Goal: Task Accomplishment & Management: Manage account settings

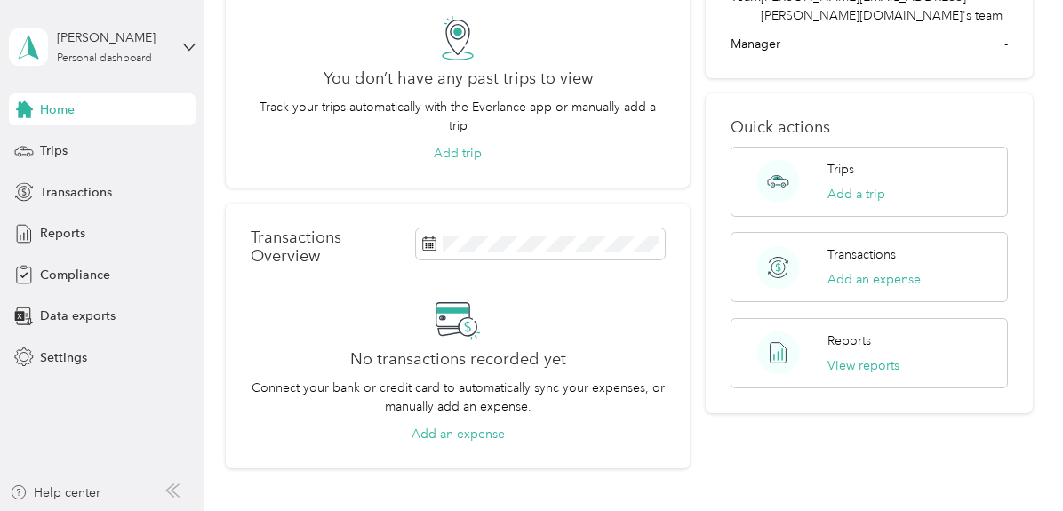
scroll to position [105, 0]
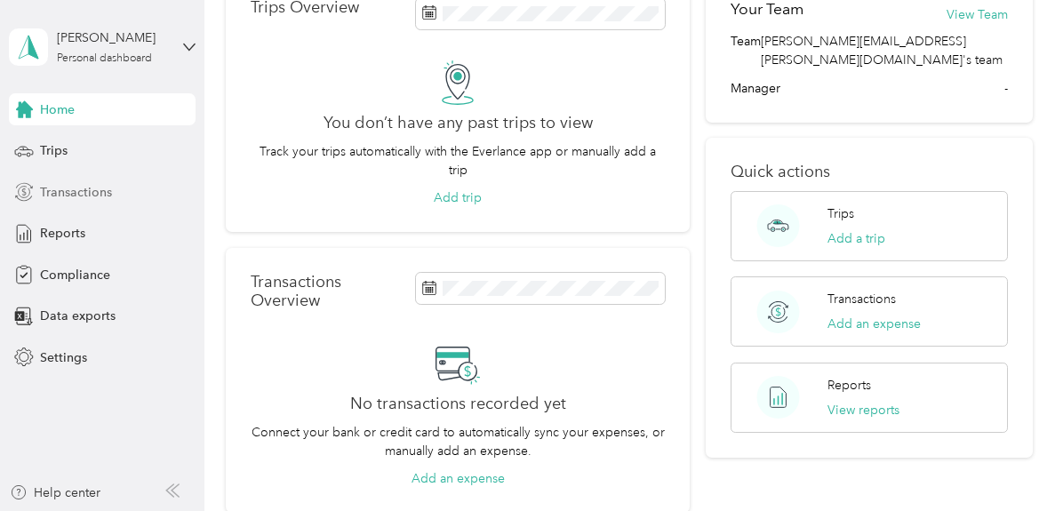
click at [69, 198] on span "Transactions" at bounding box center [76, 192] width 72 height 19
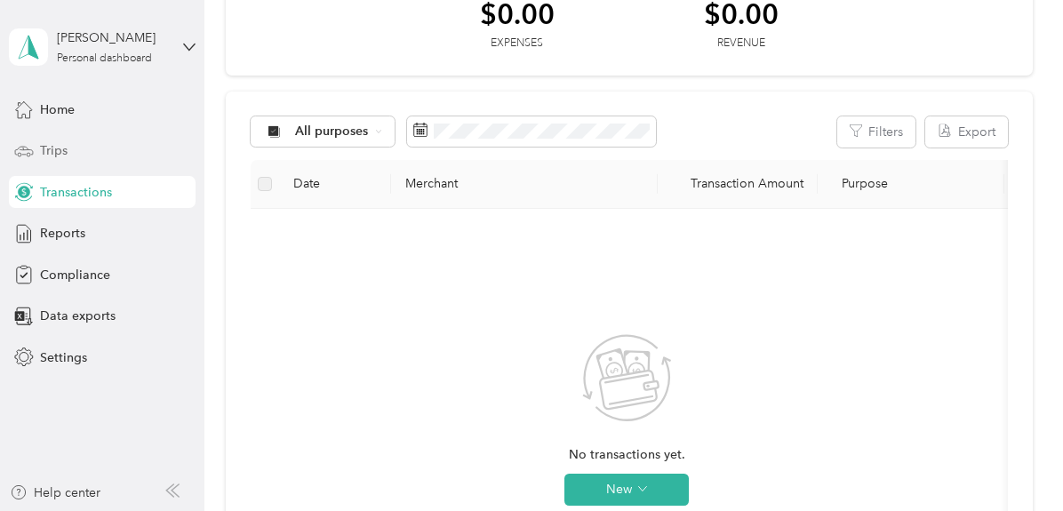
click at [52, 154] on span "Trips" at bounding box center [54, 150] width 28 height 19
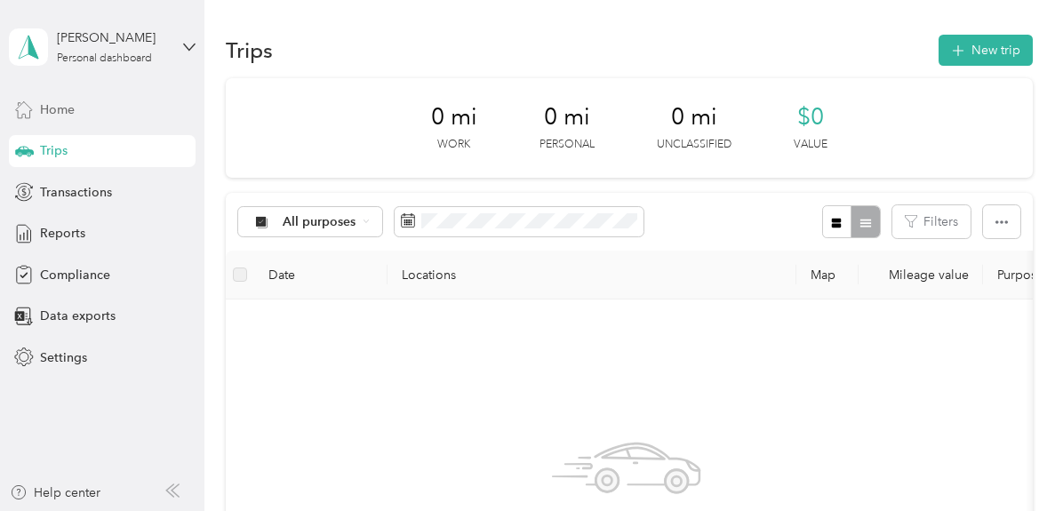
click at [52, 124] on div "Home" at bounding box center [102, 109] width 187 height 32
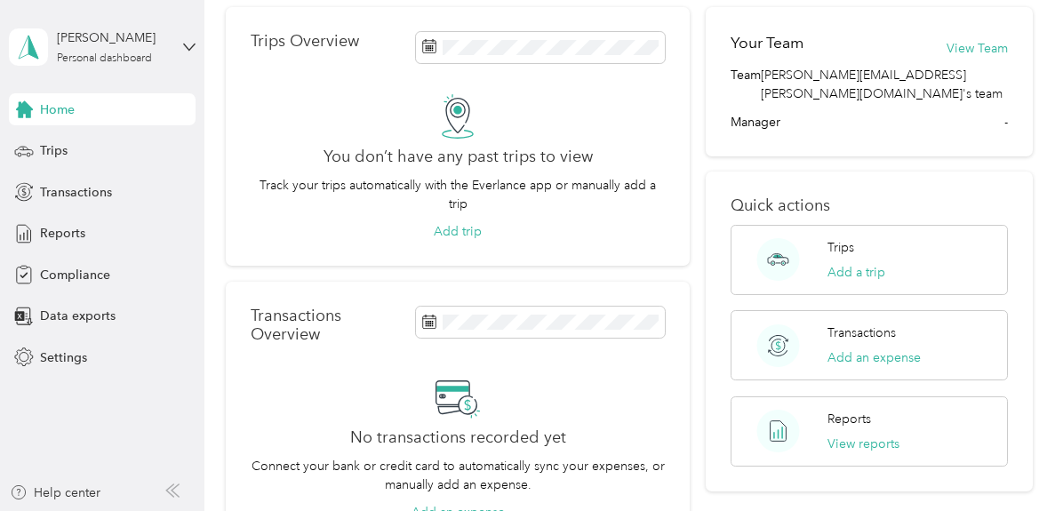
scroll to position [66, 0]
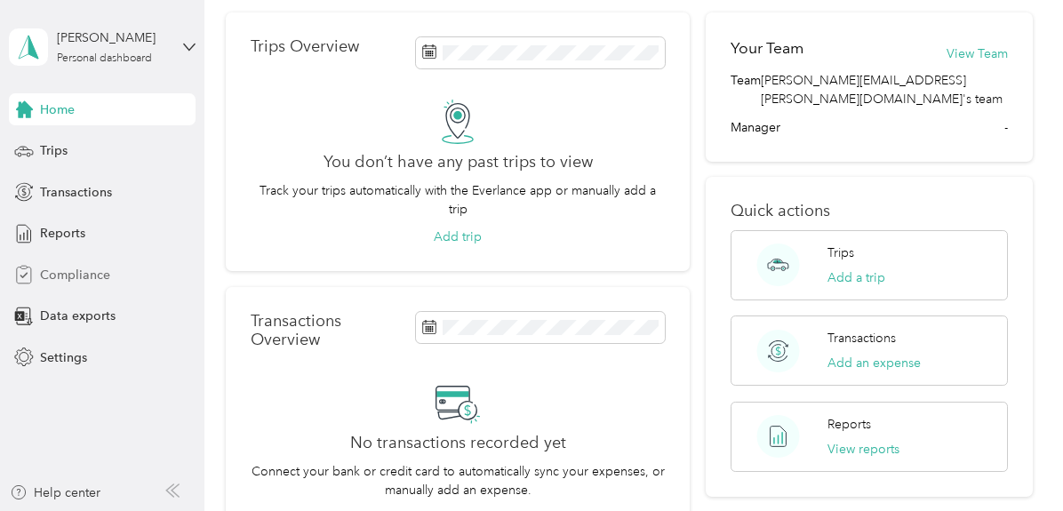
click at [60, 277] on span "Compliance" at bounding box center [75, 275] width 70 height 19
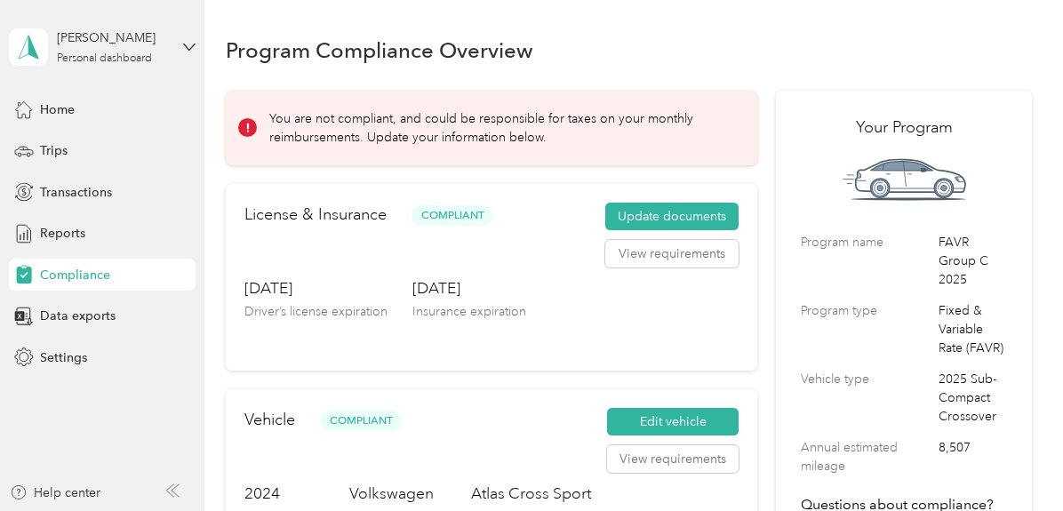
drag, startPoint x: 1049, startPoint y: 118, endPoint x: 1047, endPoint y: 147, distance: 28.5
click at [53, 113] on span "Home" at bounding box center [57, 109] width 35 height 19
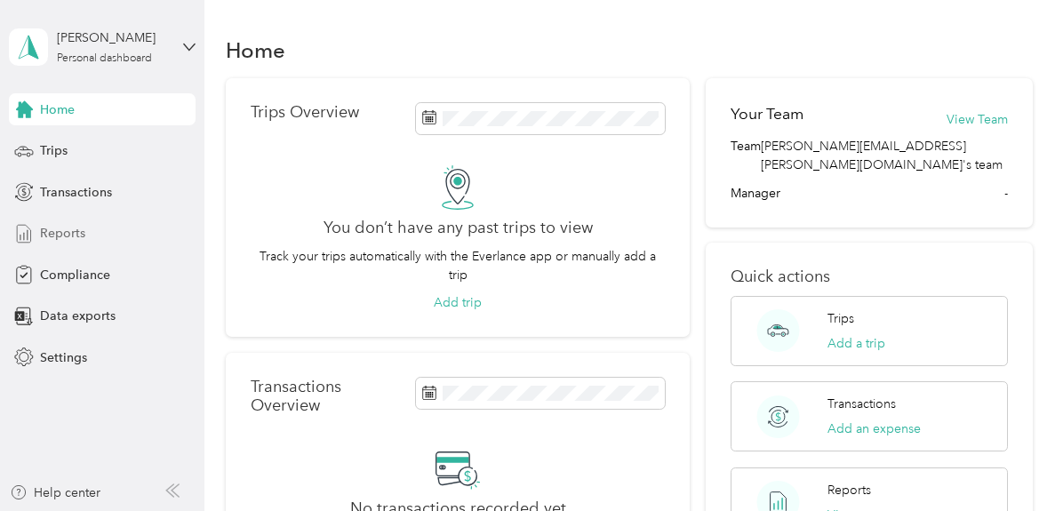
click at [57, 236] on span "Reports" at bounding box center [62, 233] width 45 height 19
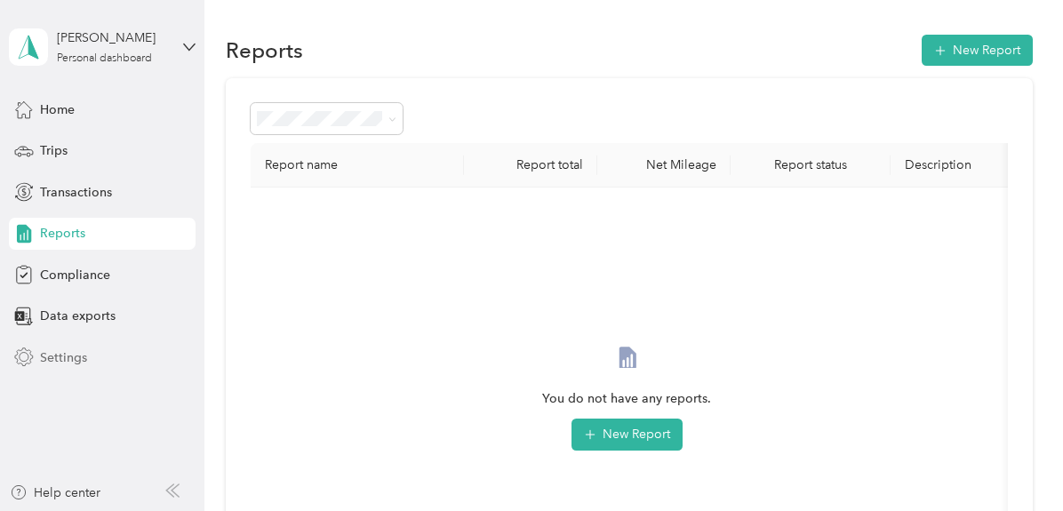
click at [62, 357] on span "Settings" at bounding box center [63, 358] width 47 height 19
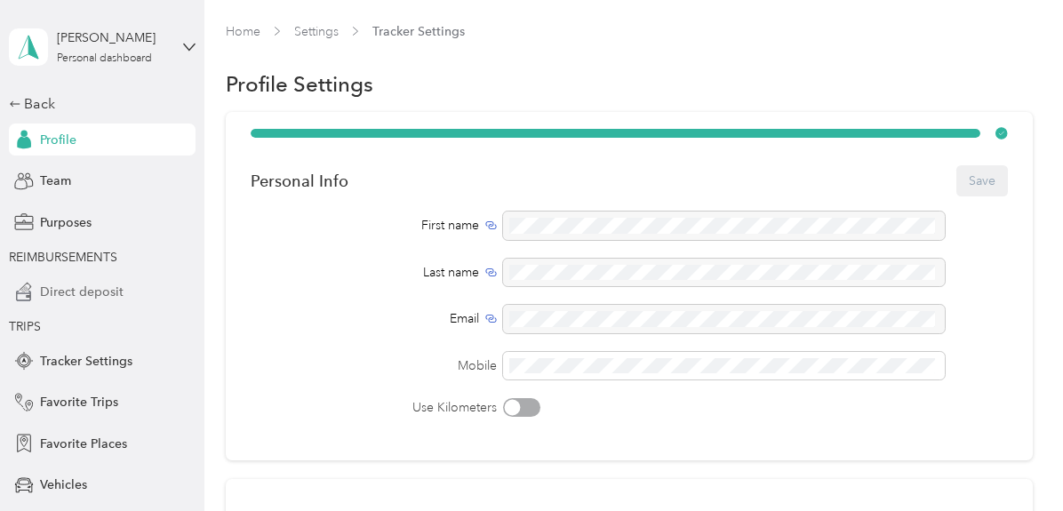
click at [50, 292] on span "Direct deposit" at bounding box center [82, 292] width 84 height 19
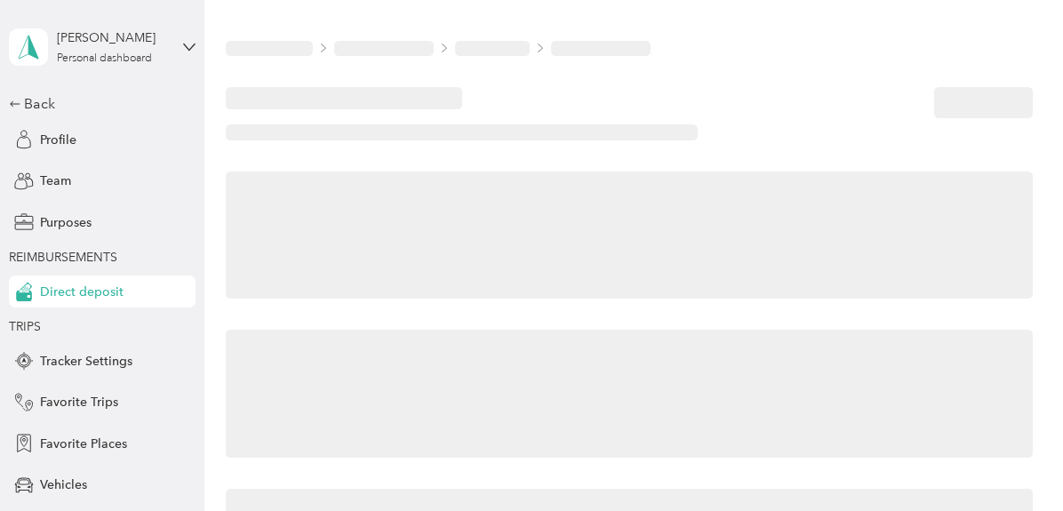
click at [50, 292] on span "Direct deposit" at bounding box center [82, 292] width 84 height 19
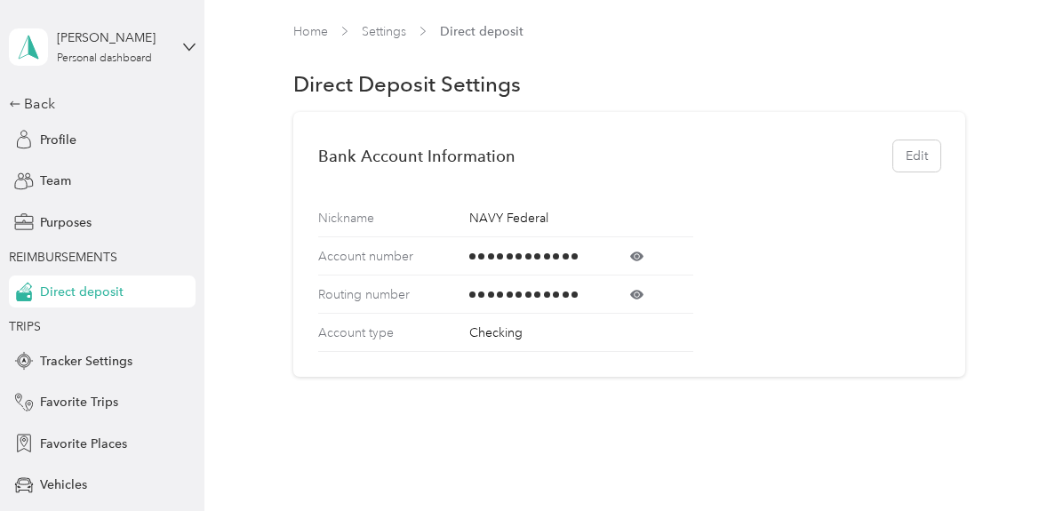
click at [51, 257] on span "REIMBURSEMENTS" at bounding box center [63, 257] width 108 height 15
click at [48, 177] on span "Team" at bounding box center [55, 181] width 31 height 19
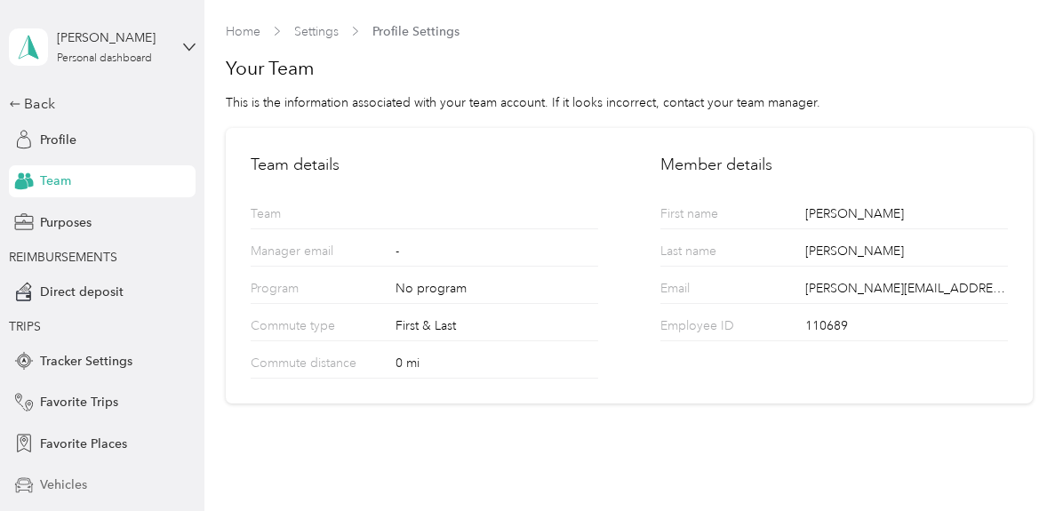
click at [50, 495] on div "Vehicles" at bounding box center [102, 485] width 187 height 32
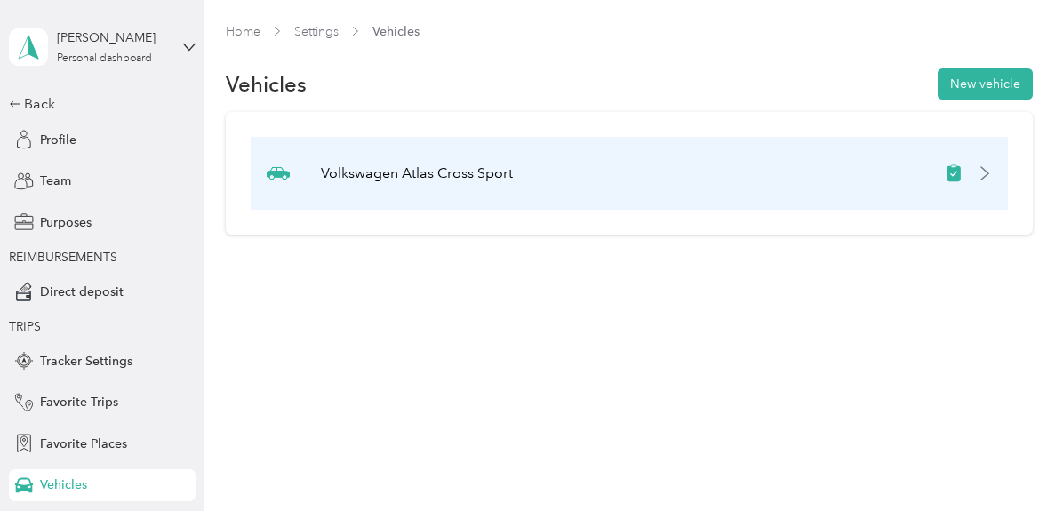
click at [992, 177] on icon at bounding box center [985, 173] width 14 height 14
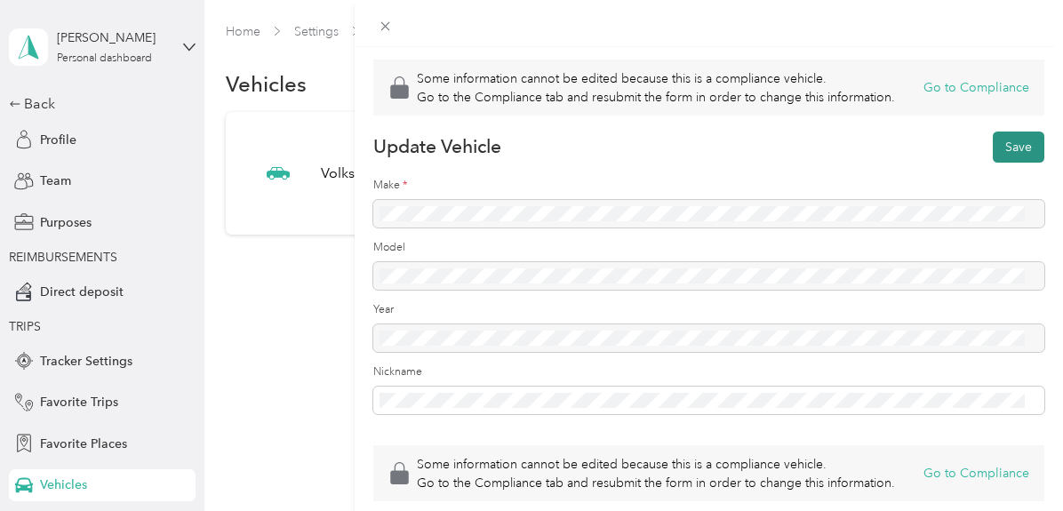
click at [998, 157] on button "Save" at bounding box center [1019, 147] width 52 height 31
